Goal: Find specific page/section: Find specific page/section

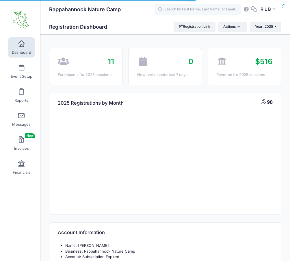
select select
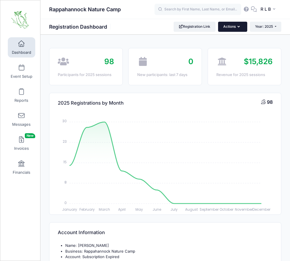
click at [225, 29] on button "Actions" at bounding box center [232, 27] width 29 height 10
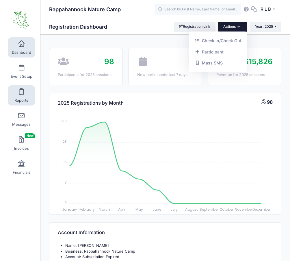
click at [21, 90] on span at bounding box center [21, 92] width 0 height 6
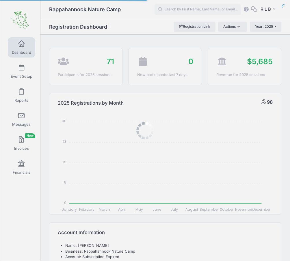
select select
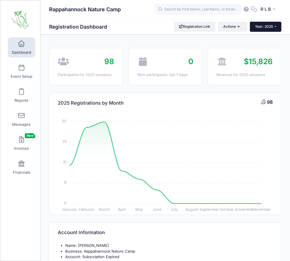
click at [264, 25] on span "Year: 2025" at bounding box center [264, 26] width 18 height 4
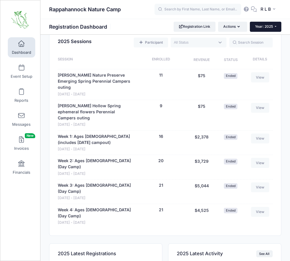
scroll to position [404, 0]
